Goal: Information Seeking & Learning: Learn about a topic

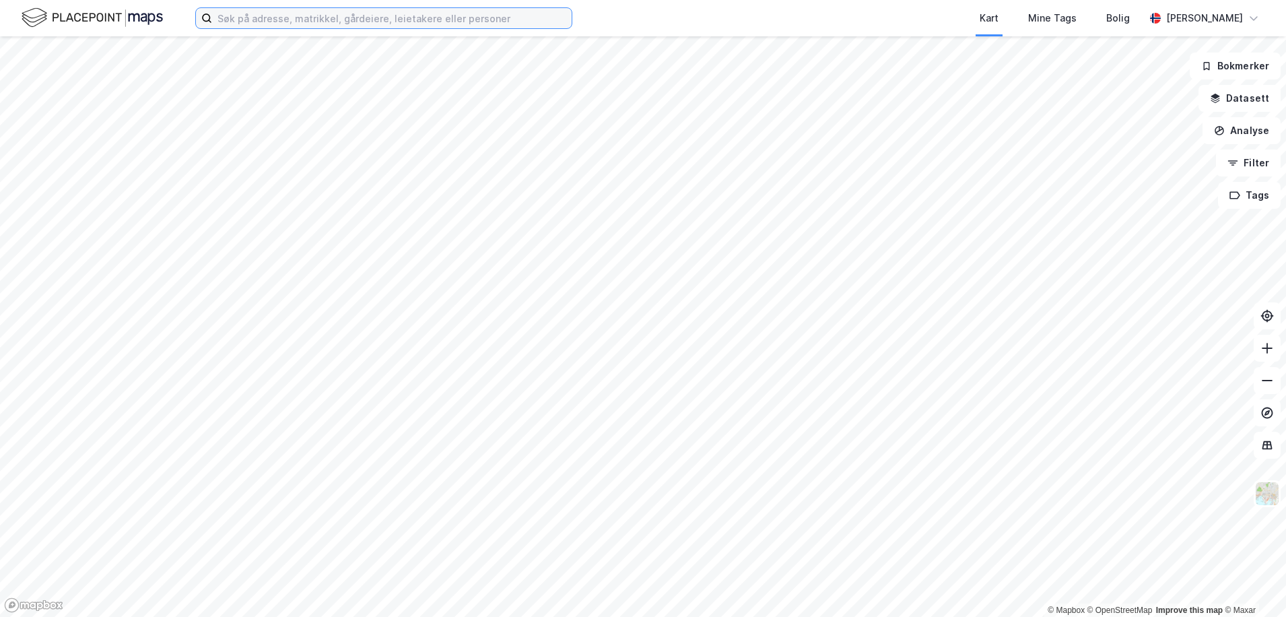
click at [266, 25] on input at bounding box center [391, 18] width 359 height 20
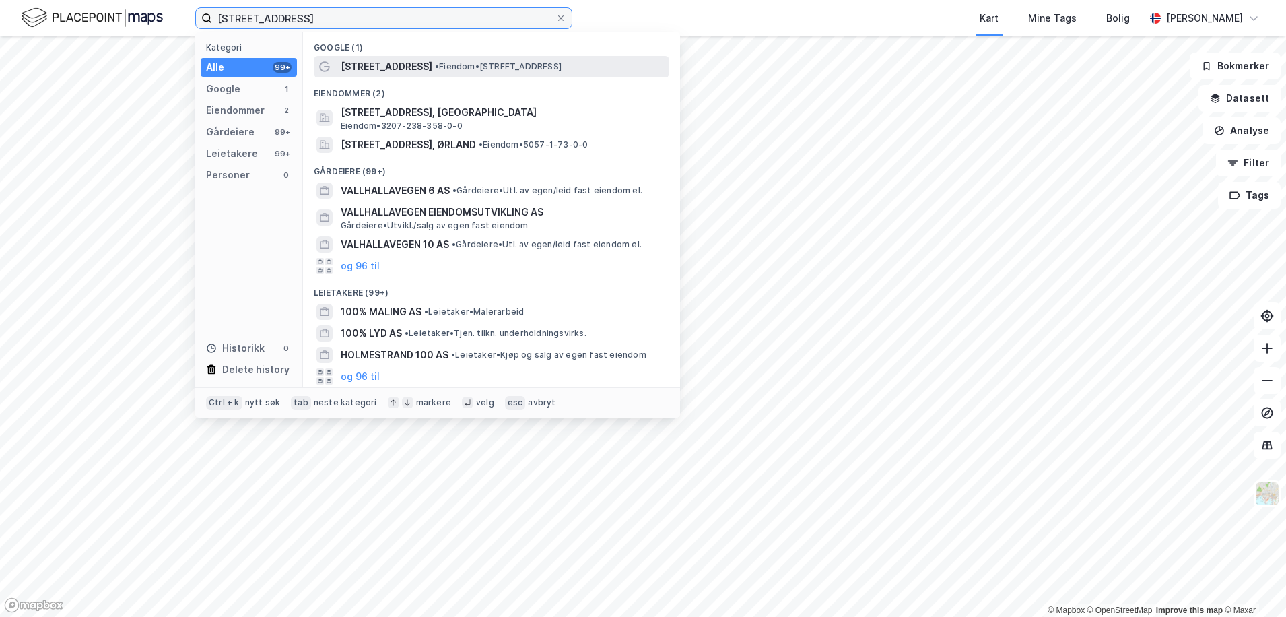
type input "[STREET_ADDRESS]"
click at [392, 62] on span "[STREET_ADDRESS]" at bounding box center [387, 67] width 92 height 16
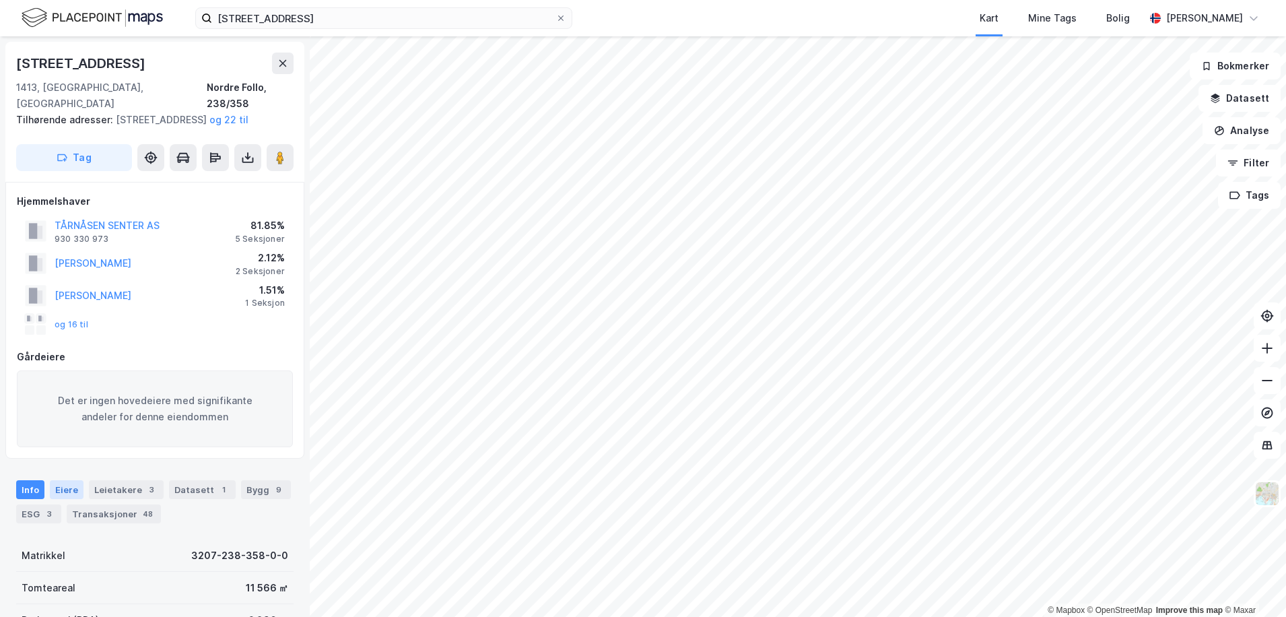
click at [59, 493] on div "Eiere" at bounding box center [67, 489] width 34 height 19
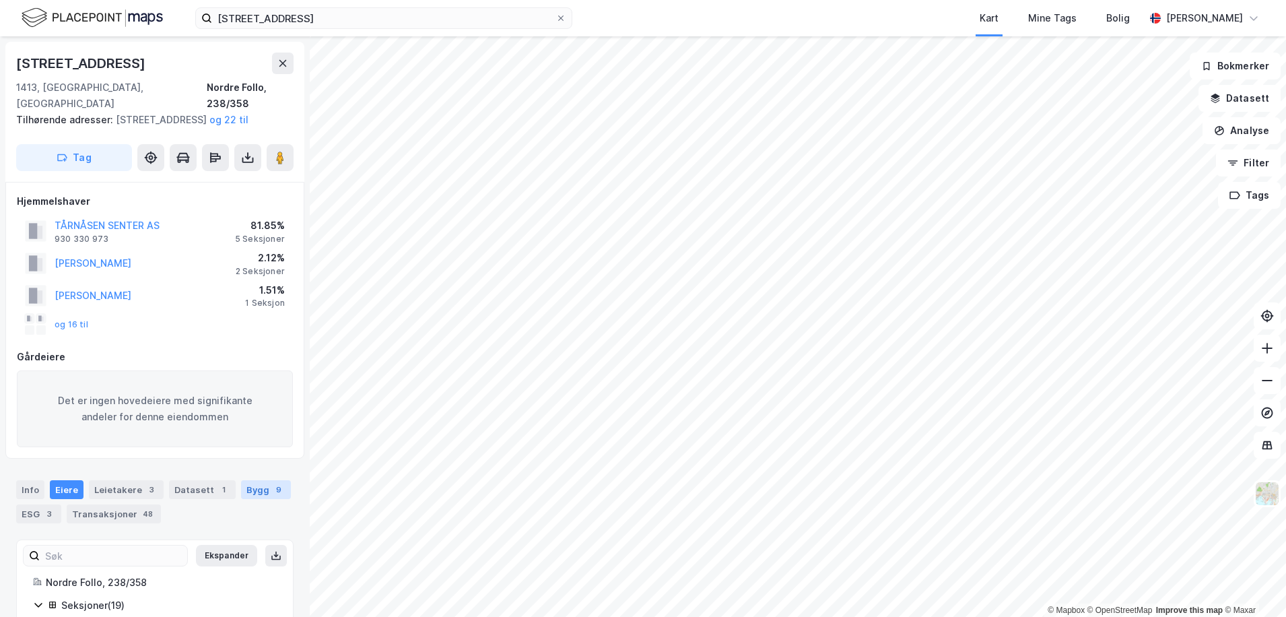
click at [255, 495] on div "Bygg 9" at bounding box center [266, 489] width 50 height 19
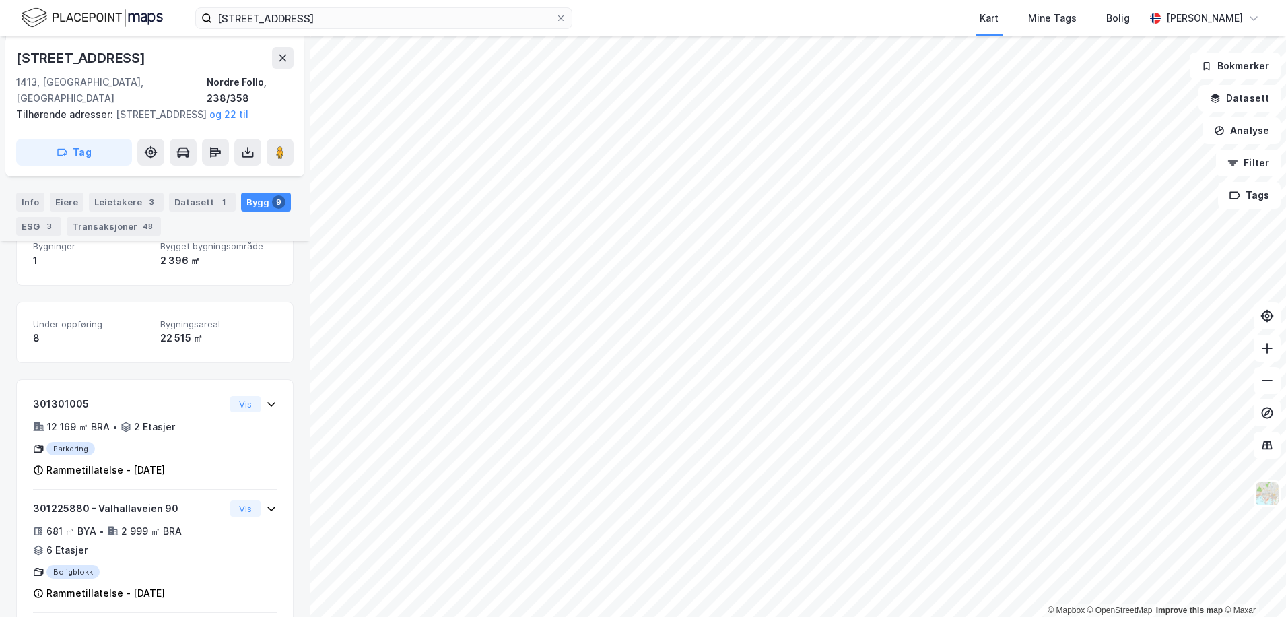
scroll to position [337, 0]
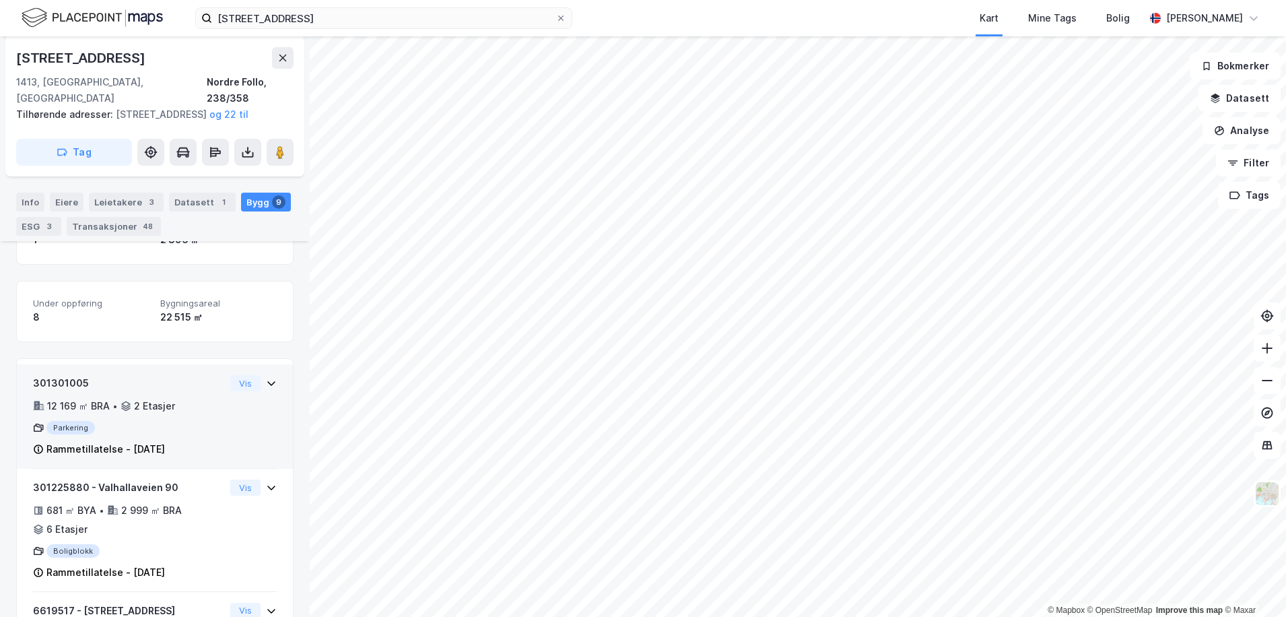
click at [267, 382] on icon at bounding box center [271, 383] width 8 height 5
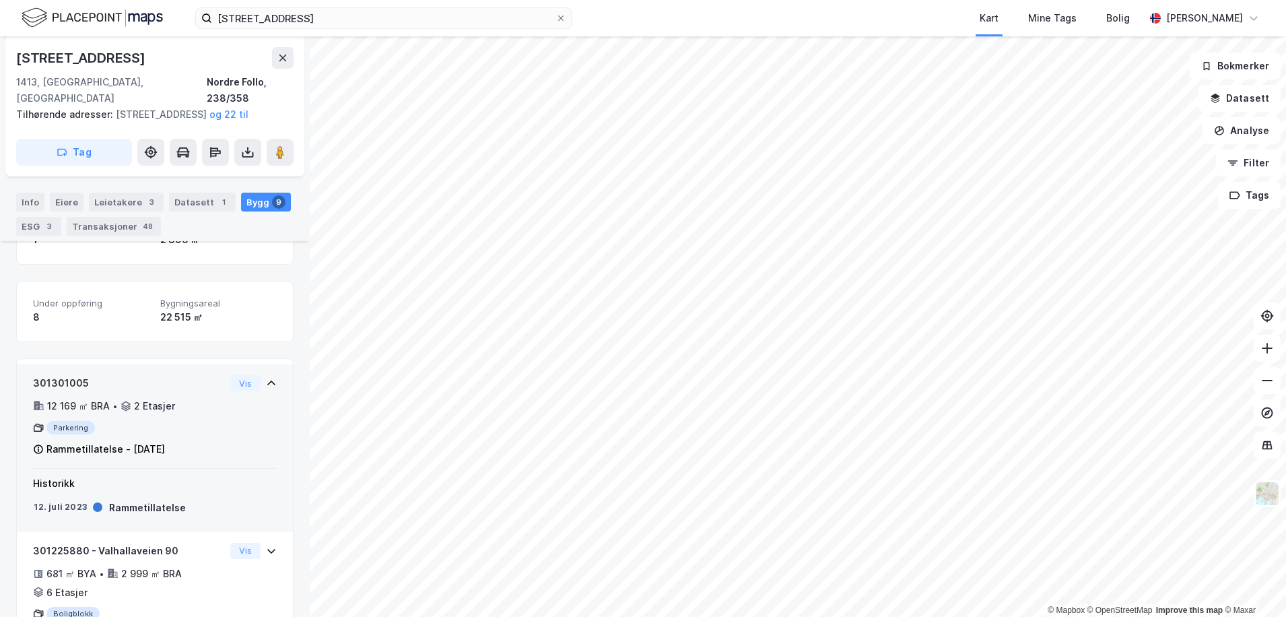
click at [267, 382] on icon at bounding box center [271, 382] width 8 height 5
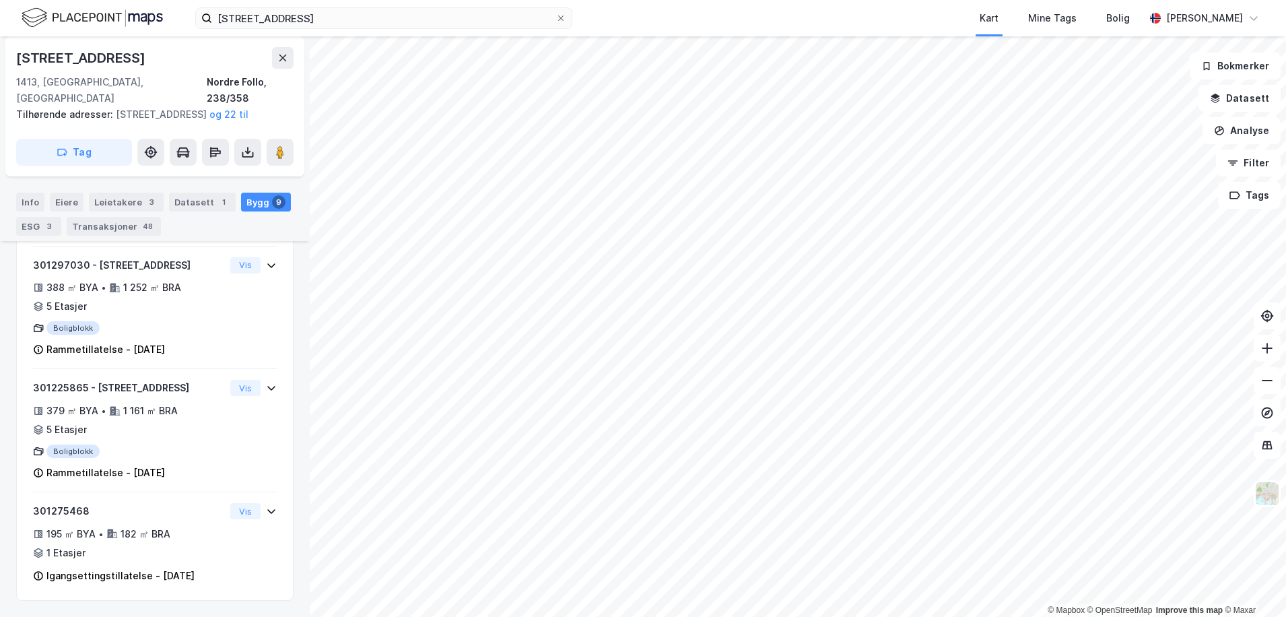
scroll to position [1206, 0]
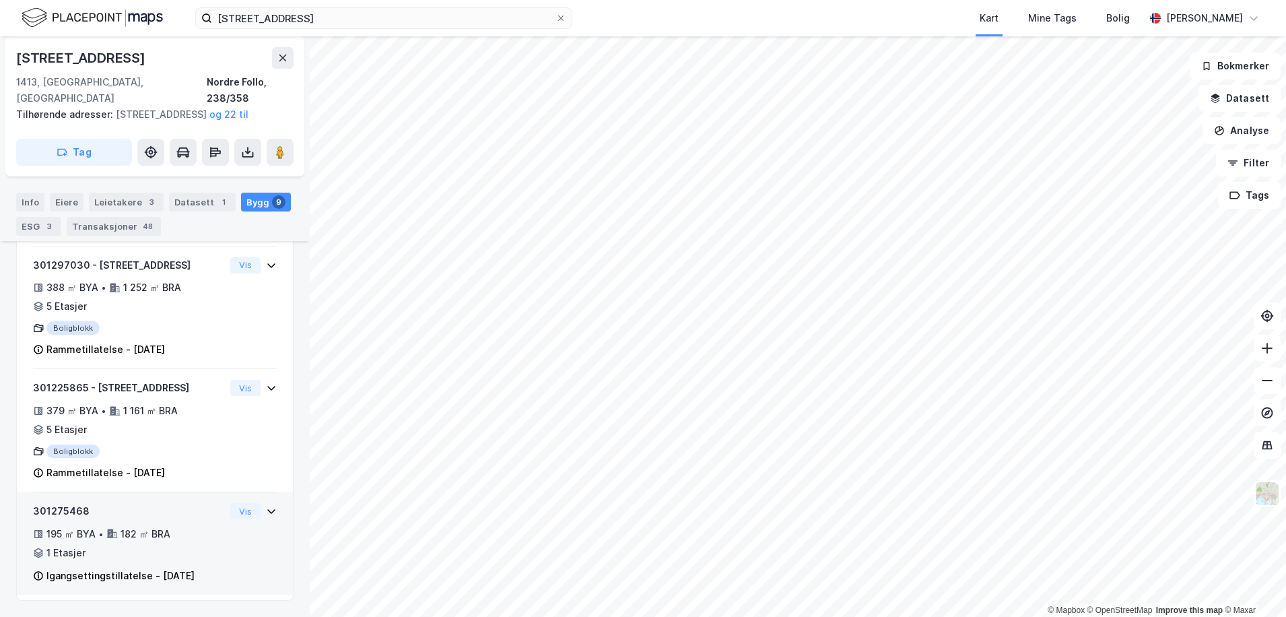
click at [228, 536] on div "301275468 195 ㎡ BYA • 182 ㎡ BRA • 1 Etasjer Igangsettingstillatelse - [DATE] Vis" at bounding box center [155, 549] width 244 height 92
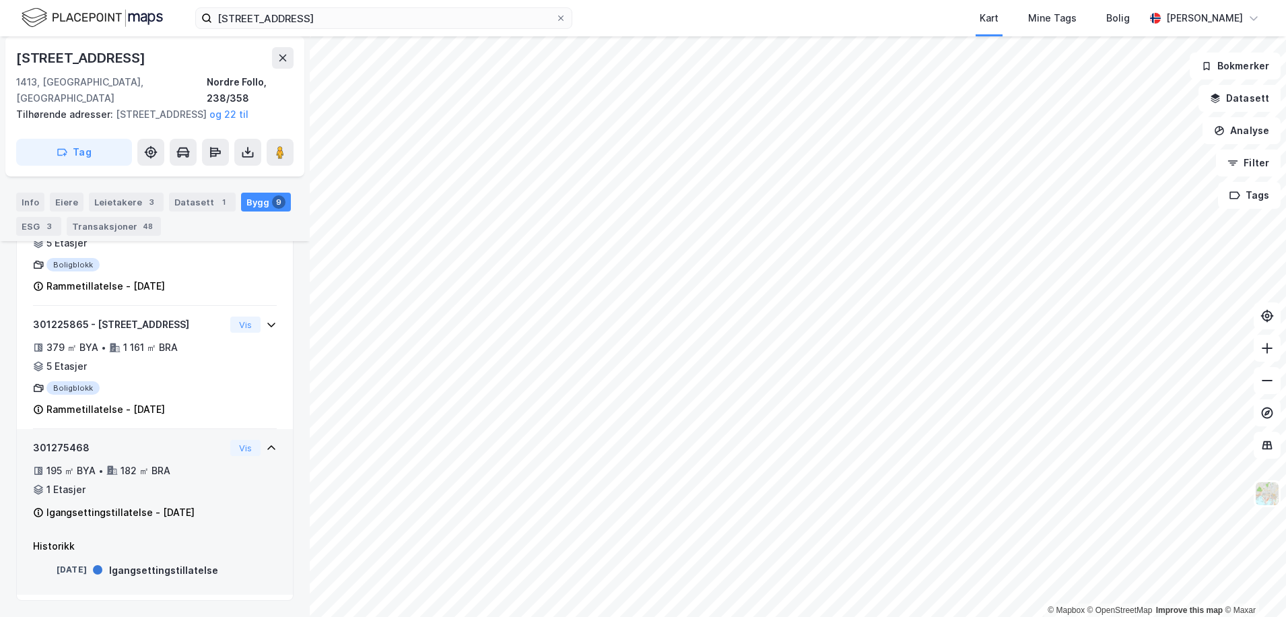
scroll to position [1269, 0]
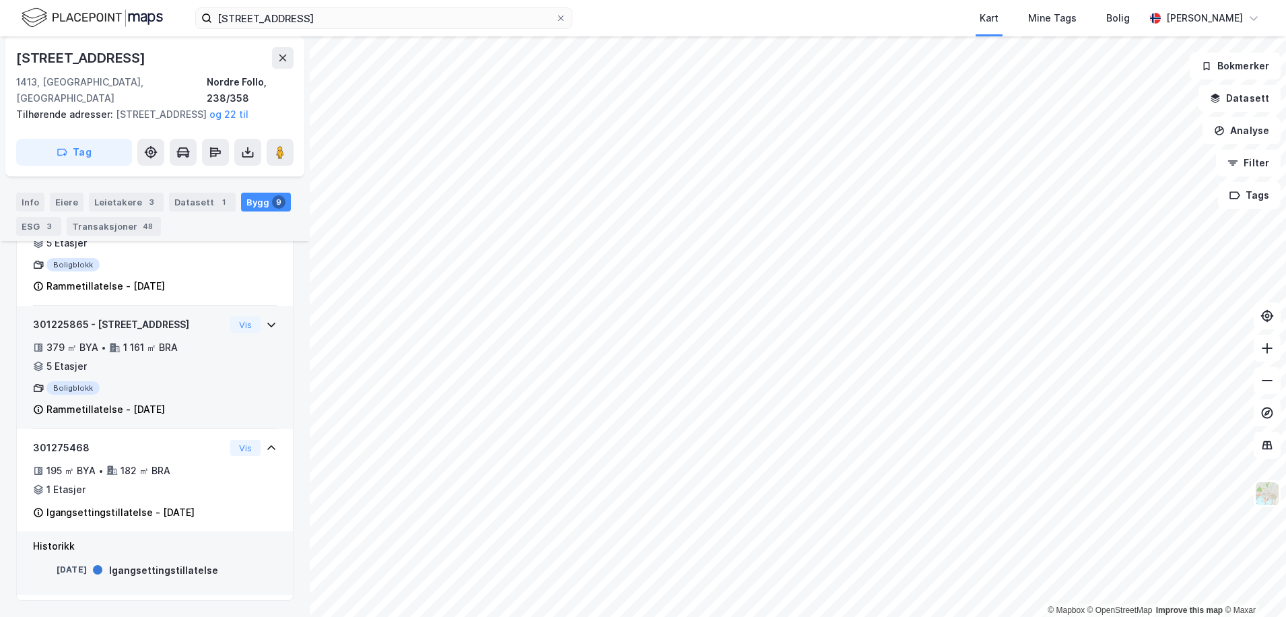
click at [250, 306] on div "301225865 - Valhallaveien 94 379 ㎡ BYA • 1 161 ㎡ BRA • 5 Etasjer Boligblokk Ram…" at bounding box center [155, 367] width 276 height 123
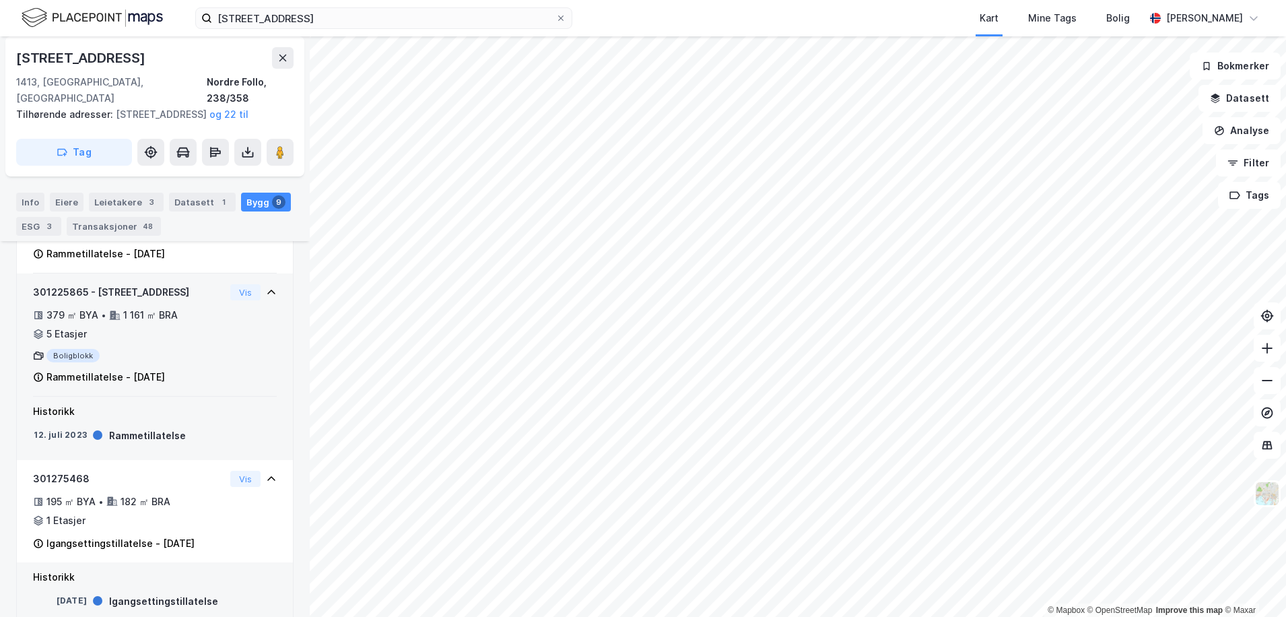
click at [250, 322] on div "301225865 - Valhallaveien 94 379 ㎡ BYA • 1 161 ㎡ BRA • 5 Etasjer Boligblokk Ram…" at bounding box center [155, 340] width 244 height 112
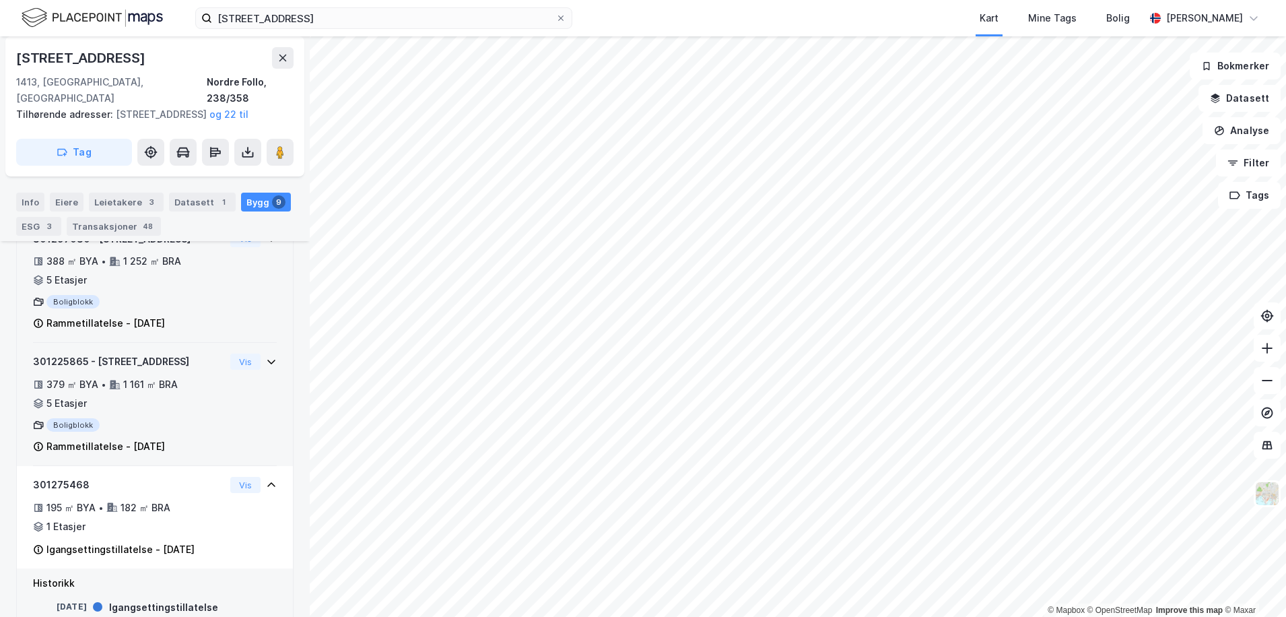
scroll to position [1135, 0]
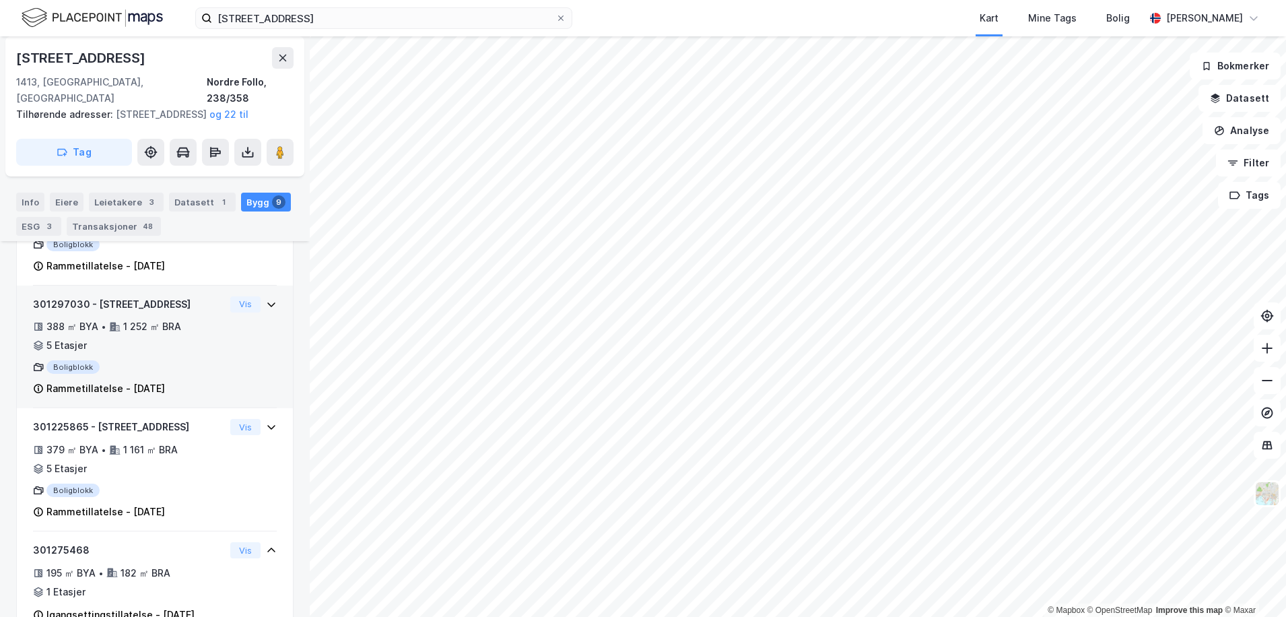
click at [251, 312] on div "Vis" at bounding box center [253, 304] width 46 height 16
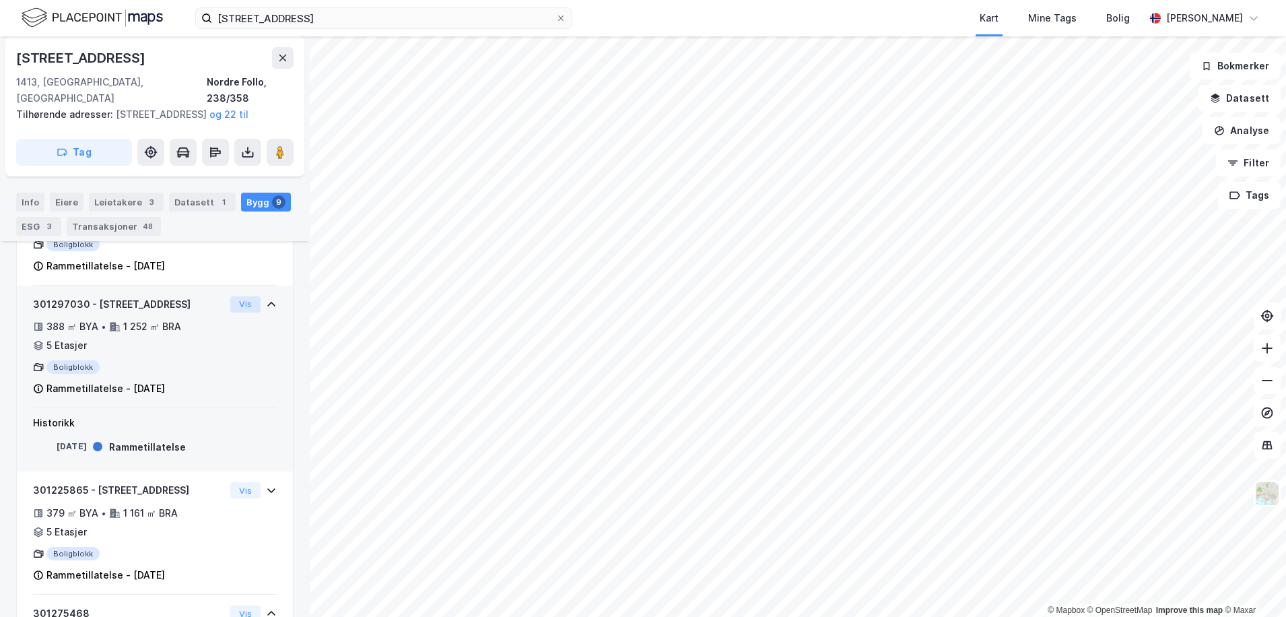
scroll to position [866, 0]
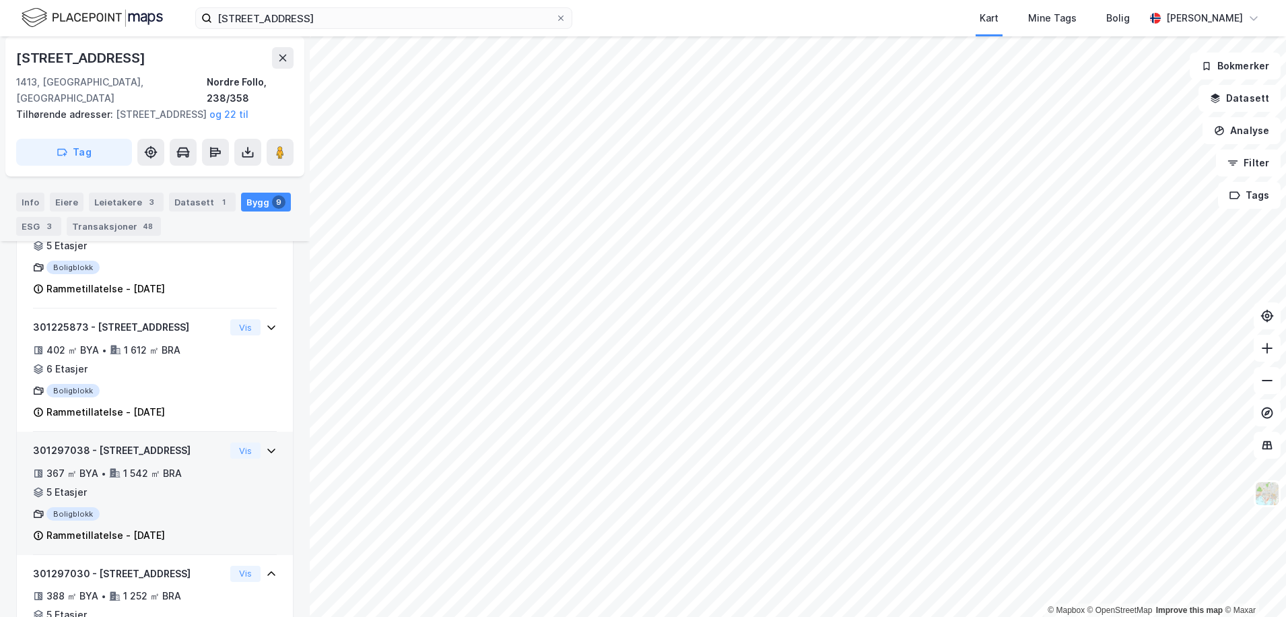
click at [240, 498] on div "301297038 - Valhallaveien 124 367 ㎡ BYA • 1 542 ㎡ BRA • 5 Etasjer Boligblokk Ra…" at bounding box center [155, 498] width 244 height 112
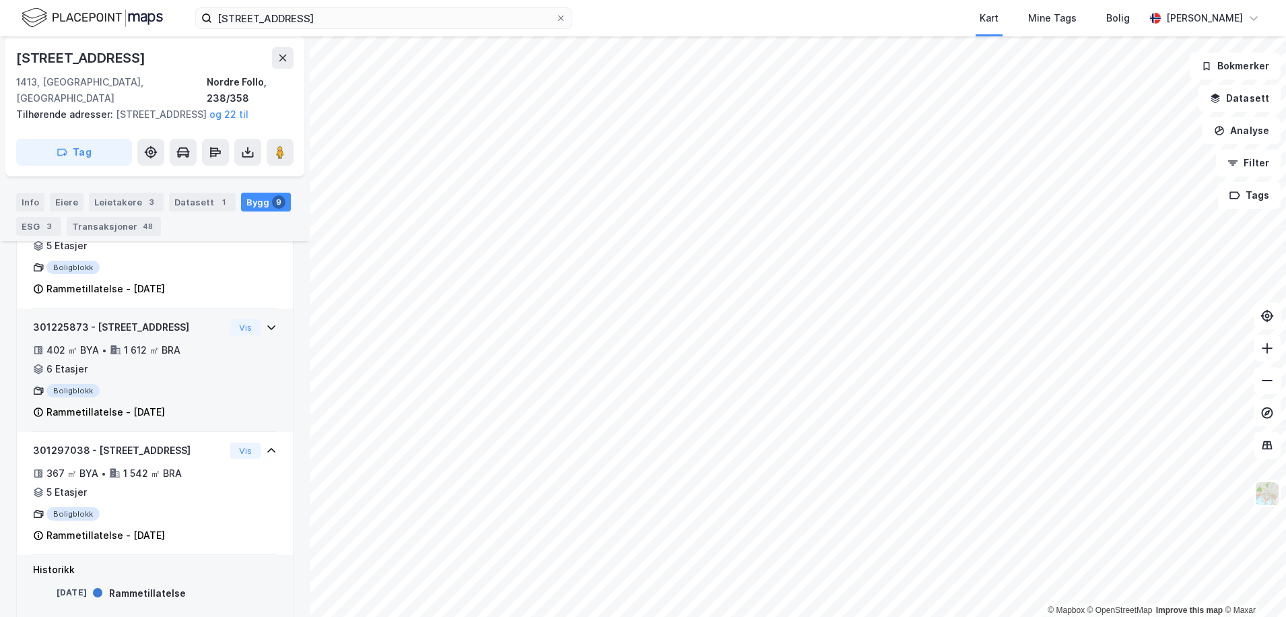
click at [249, 386] on div "301225873 - Valhallaveien 96 402 ㎡ BYA • 1 612 ㎡ BRA • 6 Etasjer Boligblokk Ram…" at bounding box center [155, 375] width 244 height 112
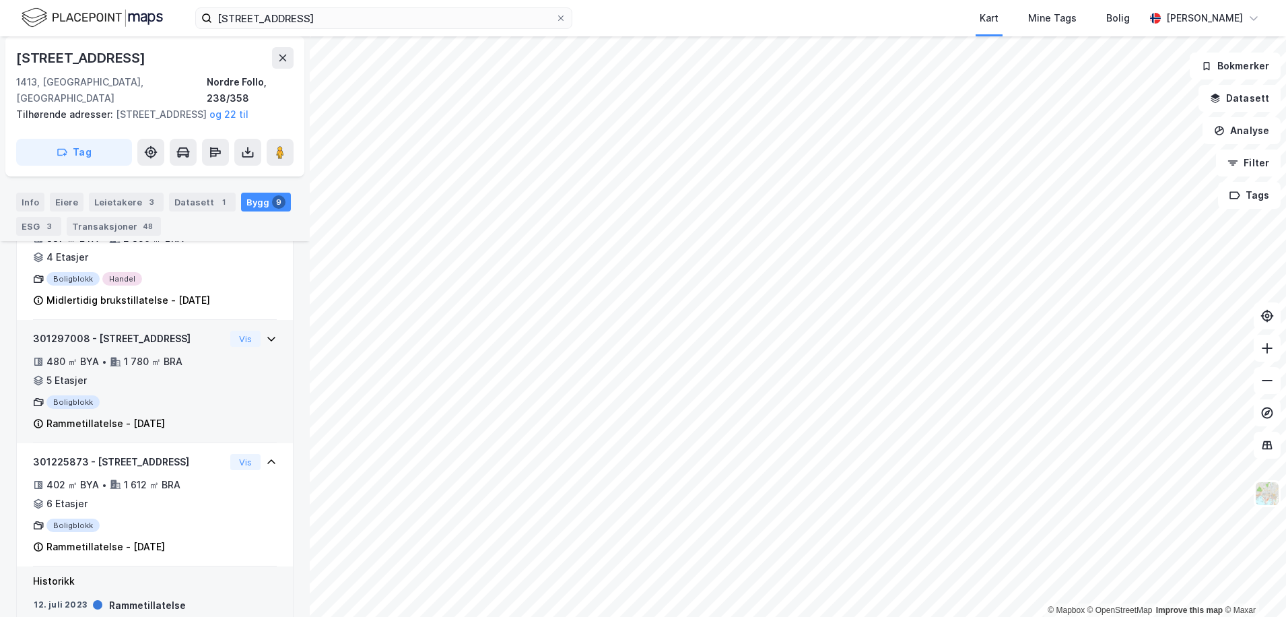
click at [213, 409] on div "Boligblokk" at bounding box center [129, 401] width 192 height 13
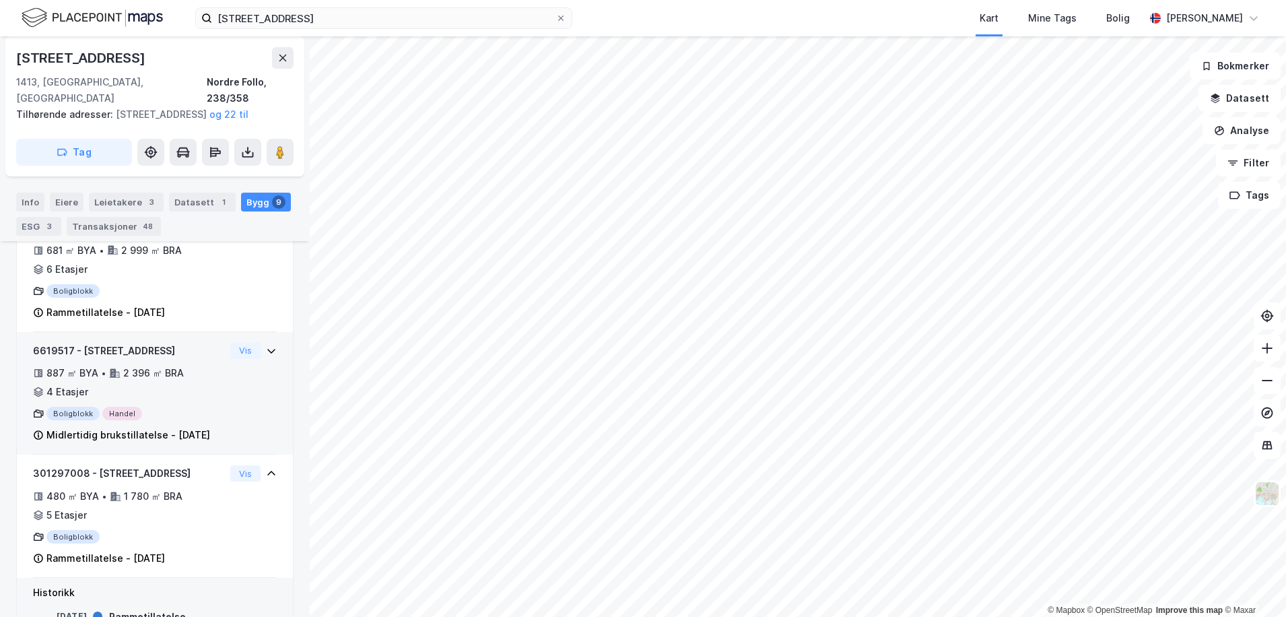
click at [211, 416] on div "Boligblokk Handel" at bounding box center [129, 413] width 192 height 13
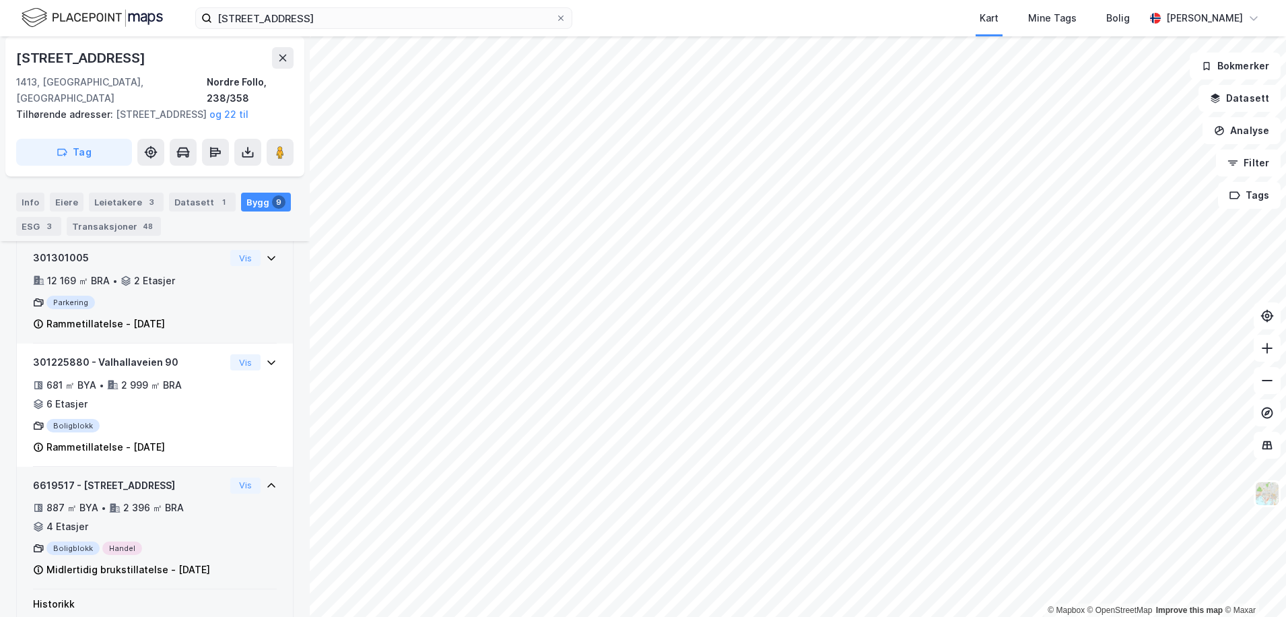
click at [211, 416] on div "301225880 - Valhallaveien 90 681 ㎡ BYA • 2 999 ㎡ BRA • 6 Etasjer Boligblokk Ram…" at bounding box center [129, 404] width 192 height 101
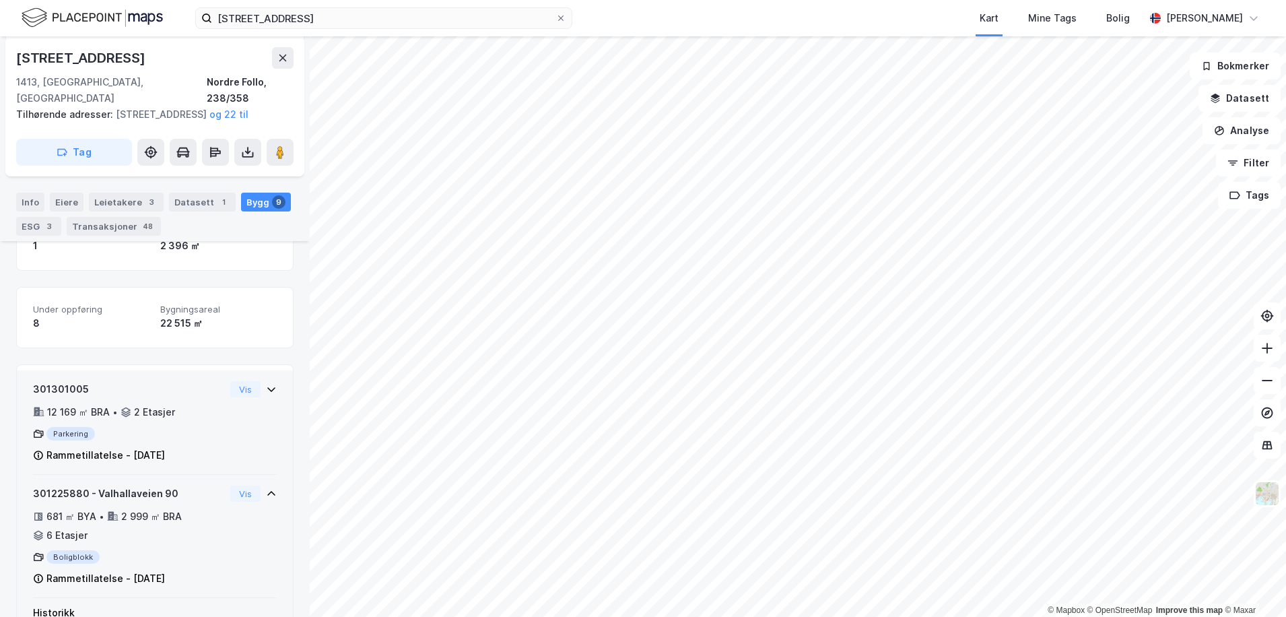
scroll to position [327, 0]
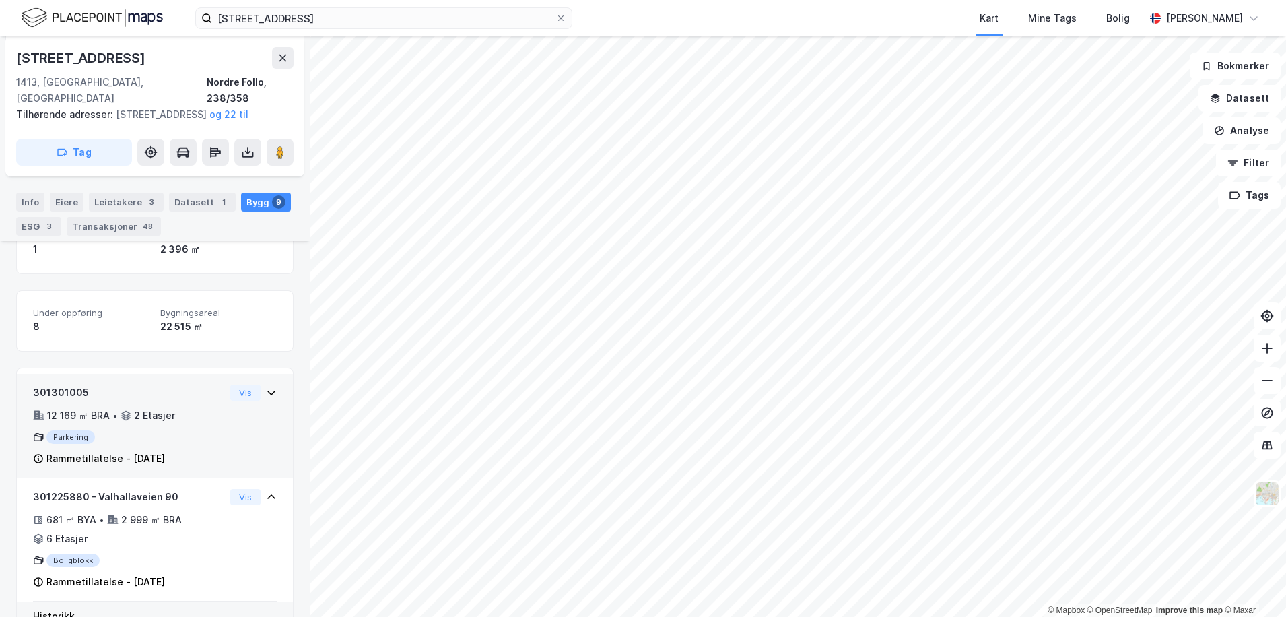
click at [221, 425] on div "301301005 12 169 ㎡ BRA • 2 Etasjer Parkering Rammetillatelse - [DATE] Vis" at bounding box center [155, 431] width 244 height 94
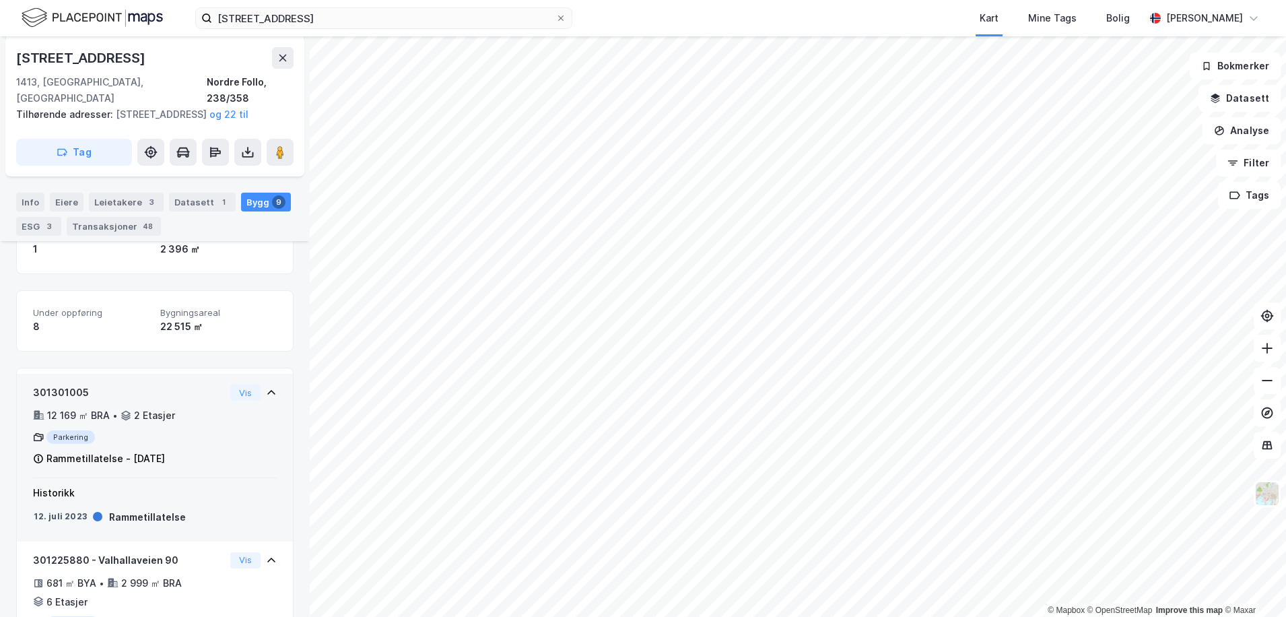
click at [221, 425] on div "301301005 12 169 ㎡ BRA • 2 Etasjer Parkering Rammetillatelse - [DATE] Vis" at bounding box center [155, 431] width 244 height 94
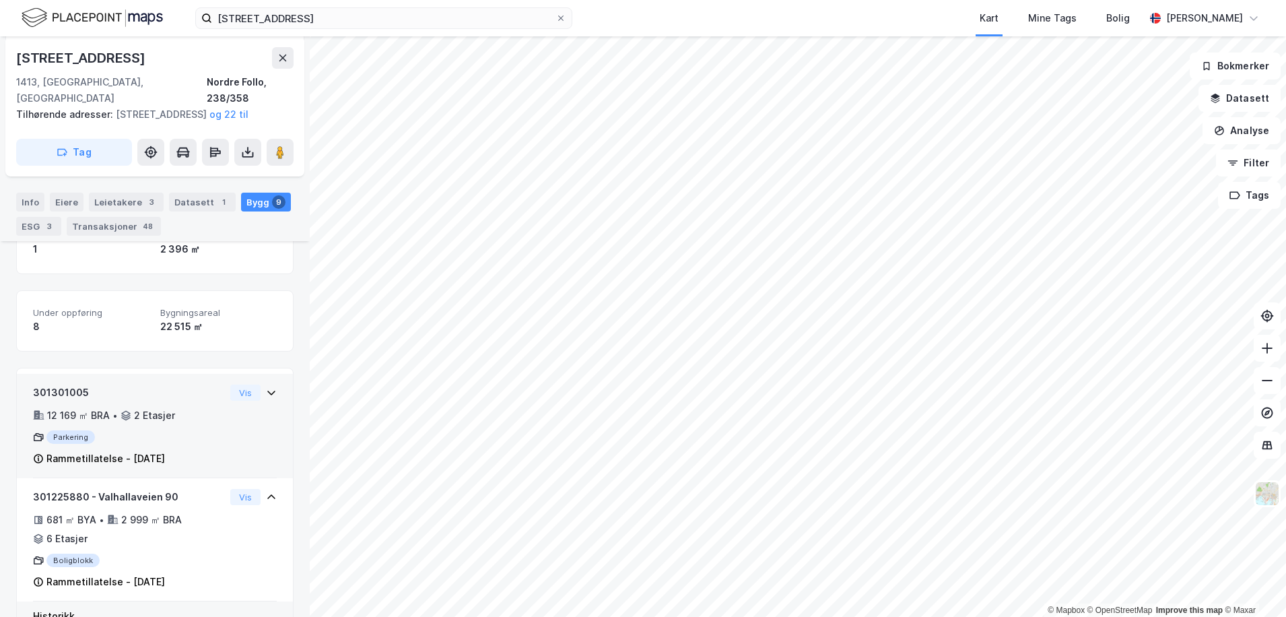
click at [223, 424] on div "301301005 12 169 ㎡ BRA • 2 Etasjer Parkering Rammetillatelse - [DATE] Vis" at bounding box center [155, 431] width 244 height 94
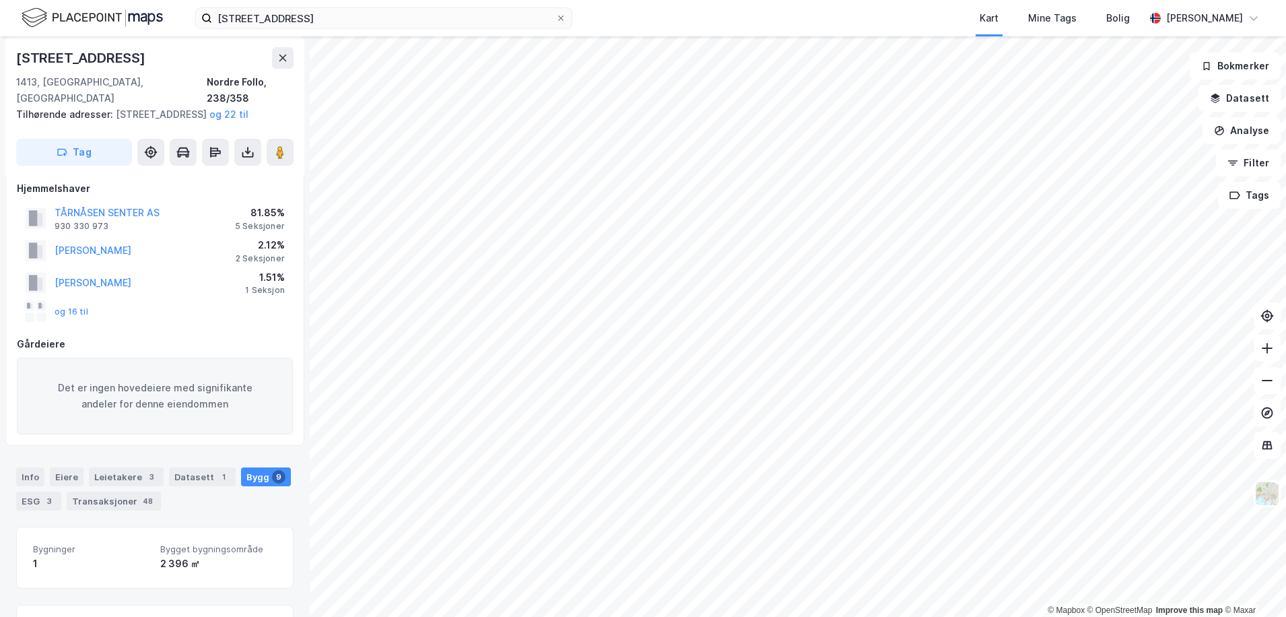
scroll to position [0, 0]
